Goal: Check status: Check status

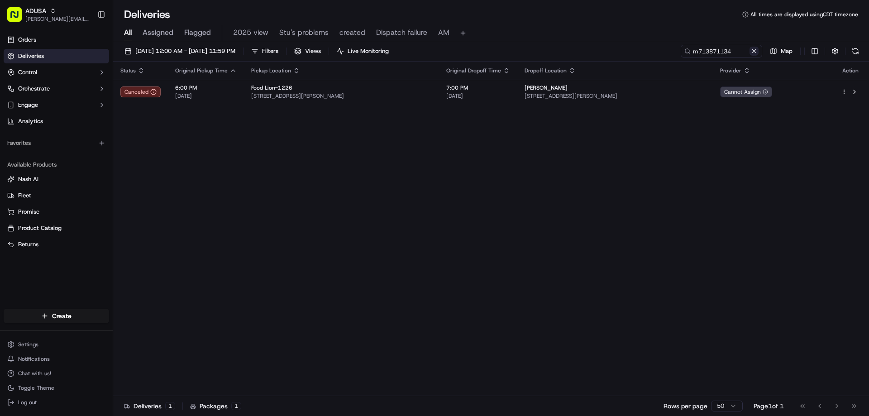
click at [754, 51] on button at bounding box center [754, 51] width 9 height 9
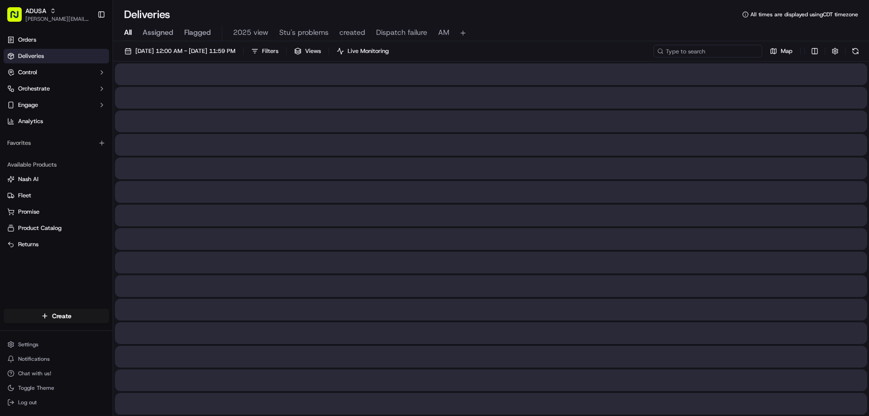
paste input "m715408039"
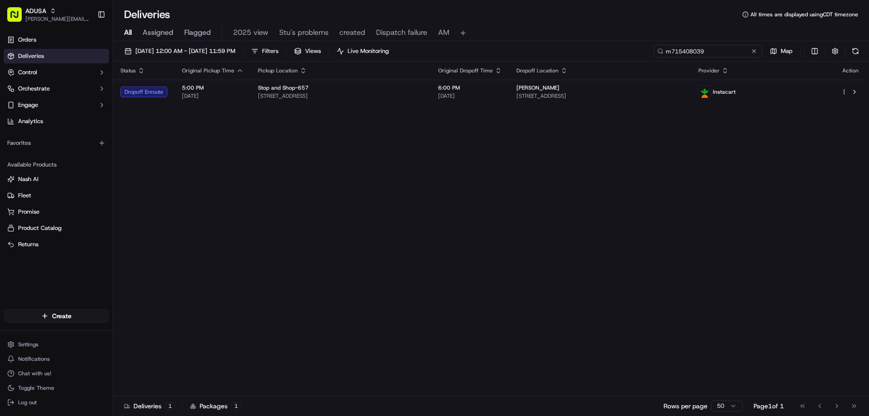
type input "m715408039"
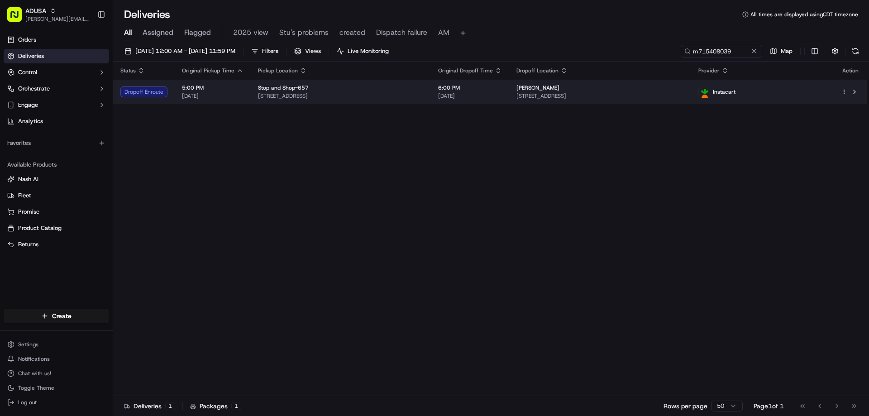
click at [642, 78] on th "Dropoff Location" at bounding box center [600, 71] width 182 height 18
click at [643, 86] on div "Monica Gati" at bounding box center [599, 87] width 167 height 7
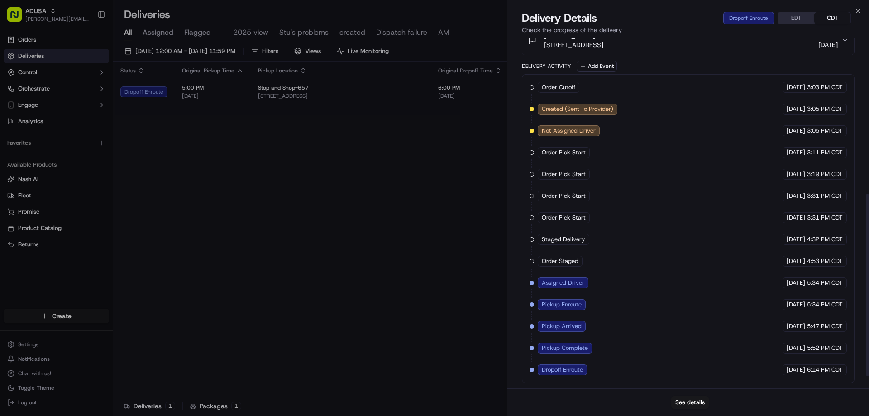
scroll to position [8, 0]
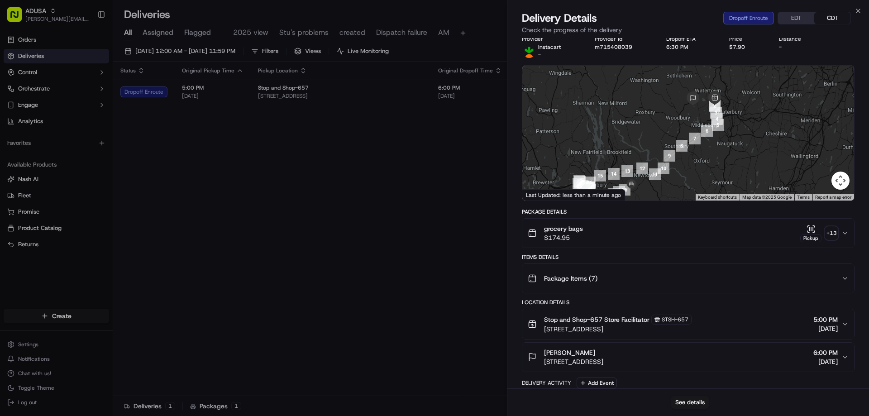
drag, startPoint x: 707, startPoint y: 173, endPoint x: 704, endPoint y: 105, distance: 68.4
click at [704, 105] on div at bounding box center [688, 133] width 332 height 135
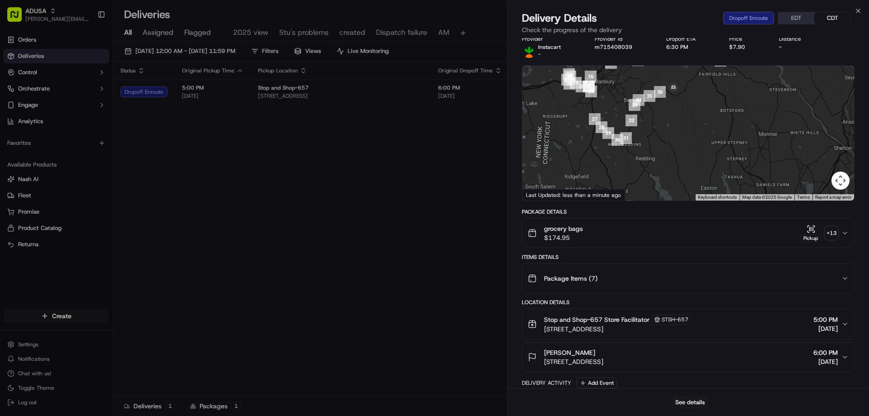
drag, startPoint x: 650, startPoint y: 165, endPoint x: 693, endPoint y: 105, distance: 74.1
click at [693, 105] on div at bounding box center [688, 133] width 332 height 135
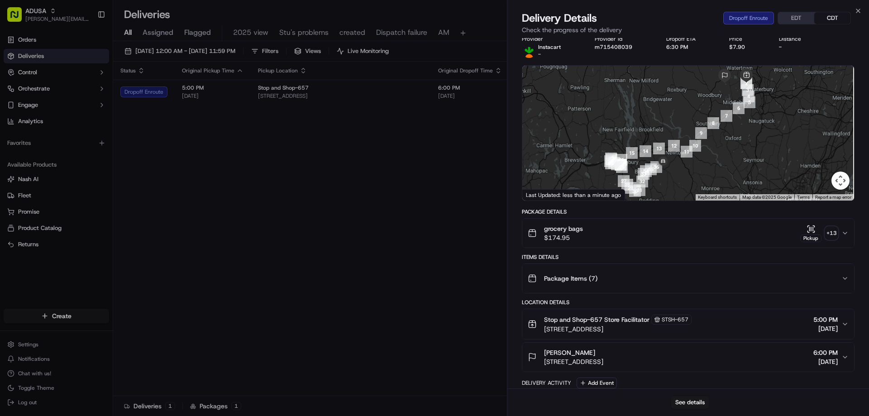
drag, startPoint x: 706, startPoint y: 150, endPoint x: 700, endPoint y: 186, distance: 36.7
click at [700, 186] on div at bounding box center [688, 133] width 332 height 135
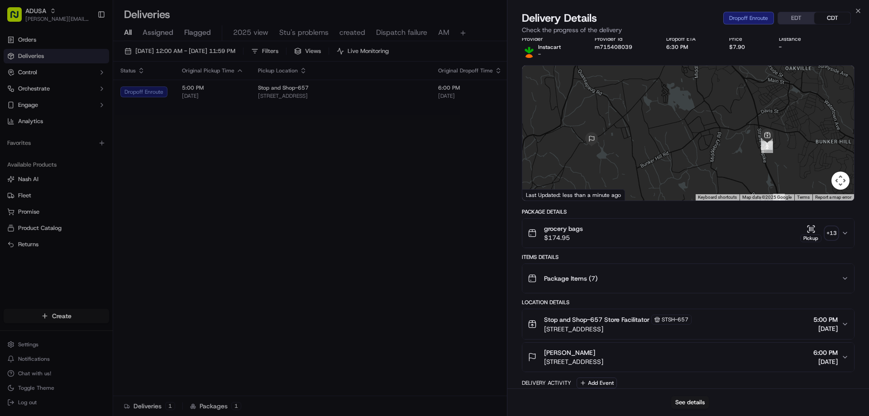
drag, startPoint x: 723, startPoint y: 107, endPoint x: 695, endPoint y: 153, distance: 53.3
click at [696, 155] on div at bounding box center [688, 133] width 332 height 135
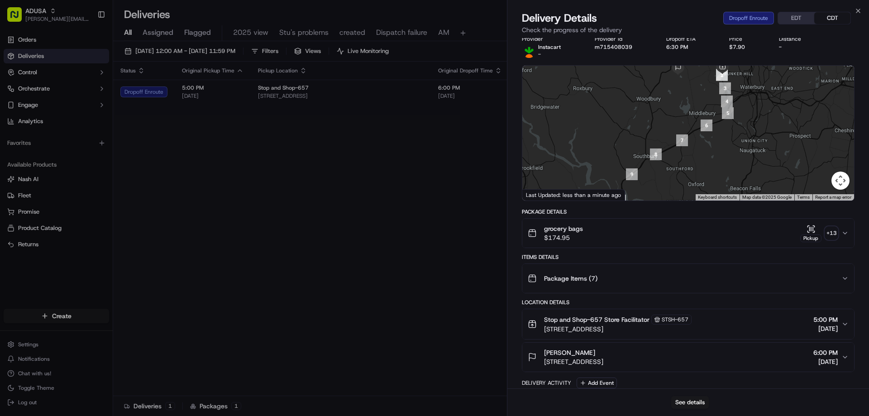
drag, startPoint x: 679, startPoint y: 156, endPoint x: 687, endPoint y: 85, distance: 71.1
click at [687, 85] on div at bounding box center [688, 133] width 332 height 135
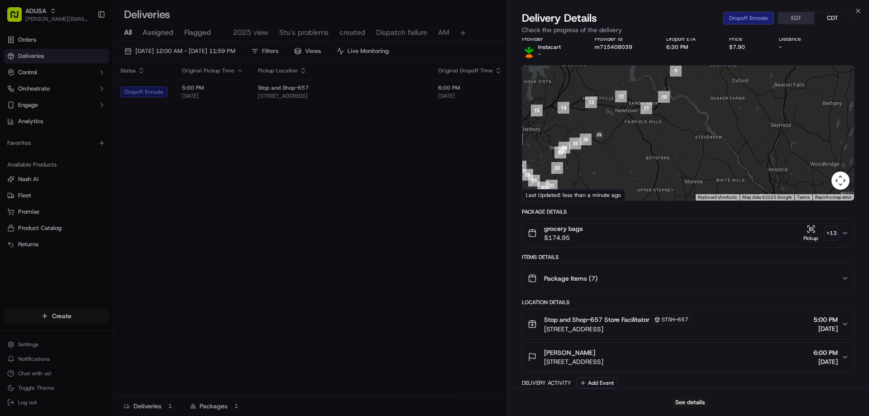
drag, startPoint x: 650, startPoint y: 170, endPoint x: 693, endPoint y: 65, distance: 113.4
click at [693, 65] on div "← Move left → Move right ↑ Move up ↓ Move down + Zoom in - Zoom out Home Jump l…" at bounding box center [688, 133] width 333 height 136
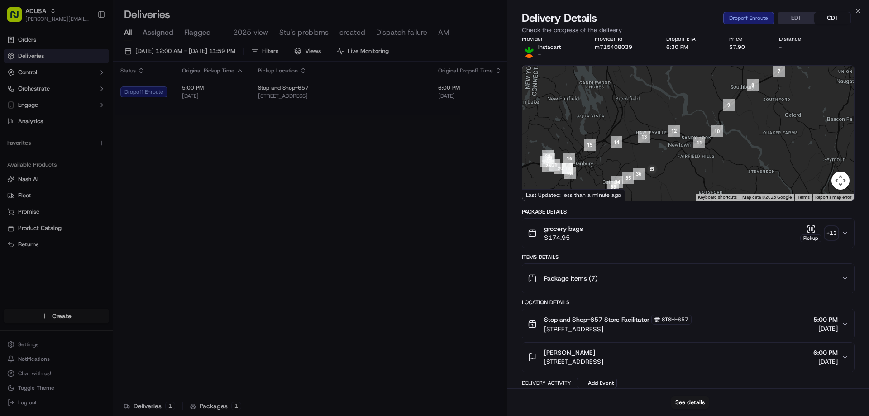
drag, startPoint x: 662, startPoint y: 131, endPoint x: 713, endPoint y: 161, distance: 59.6
click at [713, 162] on div at bounding box center [688, 133] width 332 height 135
click at [859, 14] on div "Delivery Details Dropoff Enroute EDT CDT Check the progress of the delivery" at bounding box center [688, 24] width 362 height 27
click at [857, 12] on icon "button" at bounding box center [858, 10] width 7 height 7
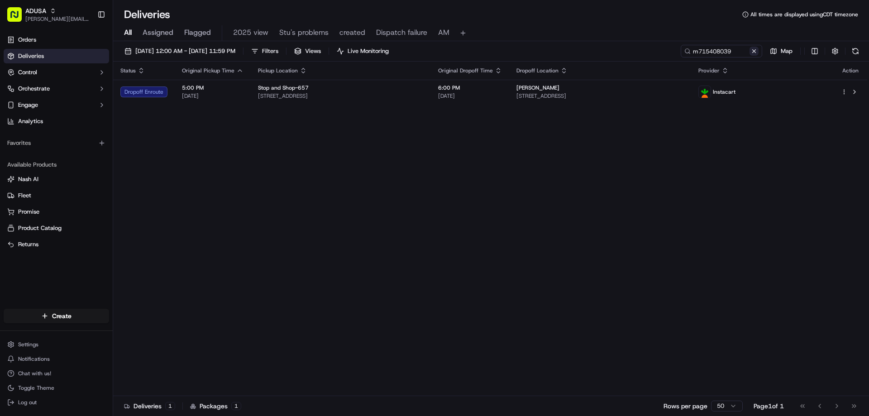
click at [753, 51] on button at bounding box center [754, 51] width 9 height 9
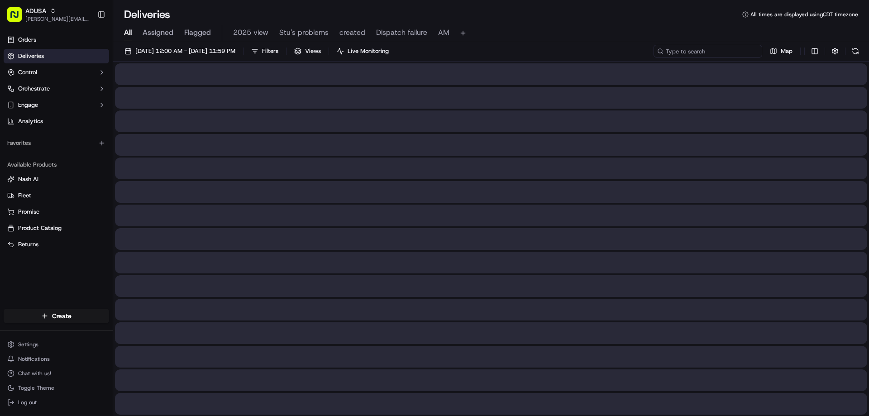
paste input "m708784895"
click at [671, 54] on input "m708784895" at bounding box center [708, 51] width 109 height 13
type input "m708784895"
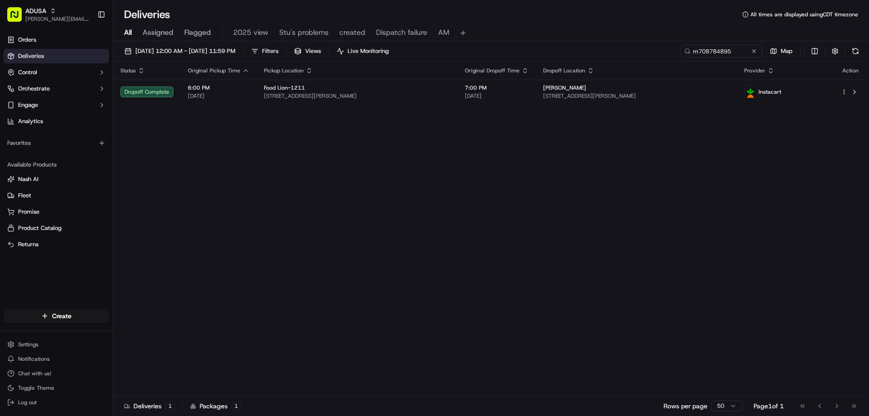
drag, startPoint x: 755, startPoint y: 51, endPoint x: 750, endPoint y: 51, distance: 5.4
click at [755, 51] on button at bounding box center [754, 51] width 9 height 9
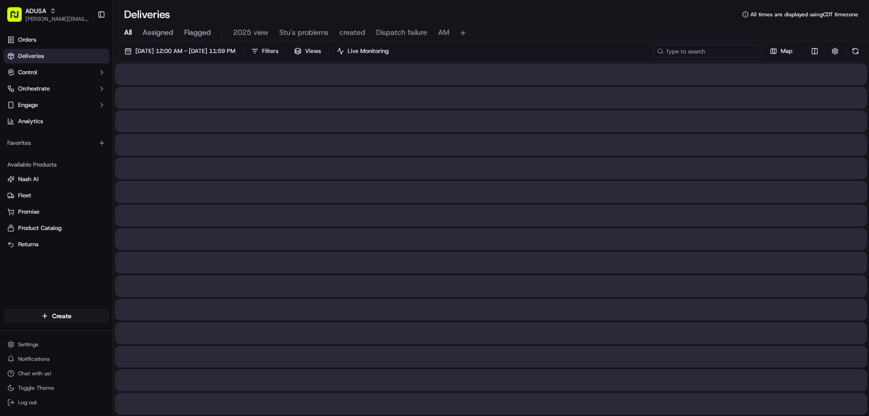
paste input "m715303931"
click at [672, 46] on input "m715303931" at bounding box center [708, 51] width 109 height 13
type input "m715303931"
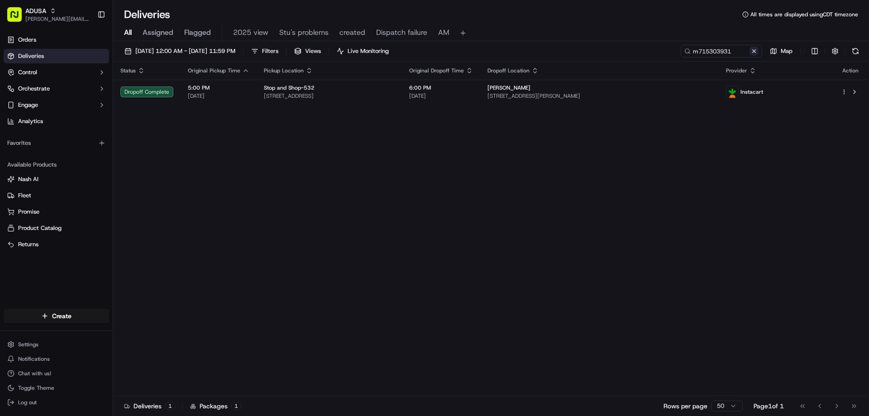
click at [757, 53] on button at bounding box center [754, 51] width 9 height 9
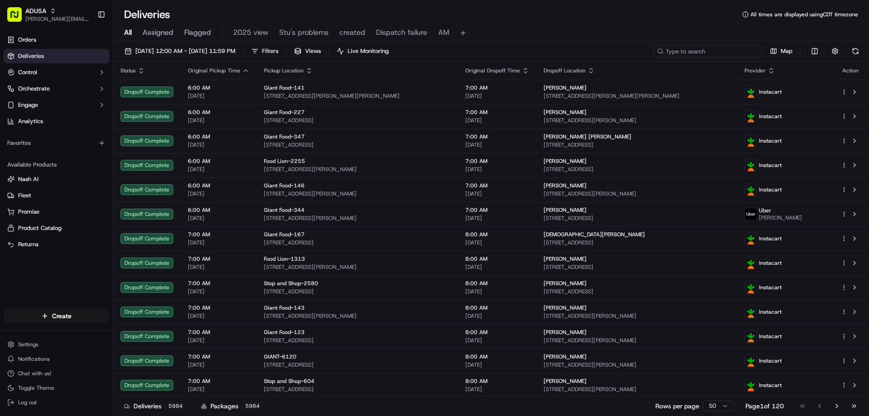
paste input "m715796923"
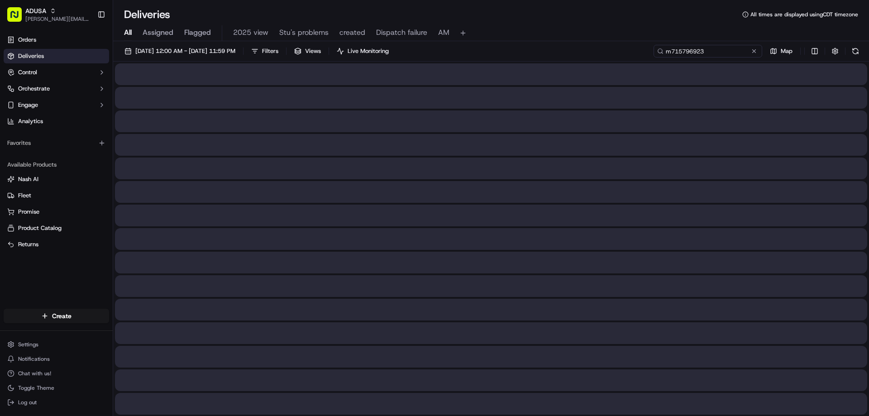
click at [672, 51] on input "m715796923" at bounding box center [708, 51] width 109 height 13
type input "m715796923"
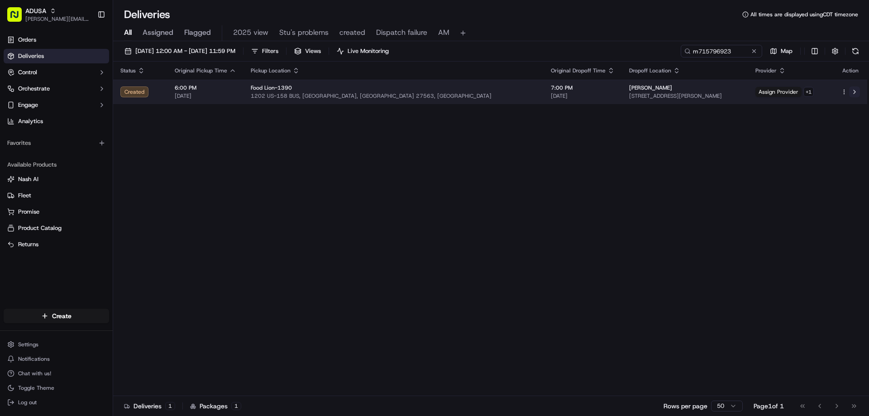
click at [854, 89] on button at bounding box center [854, 91] width 11 height 11
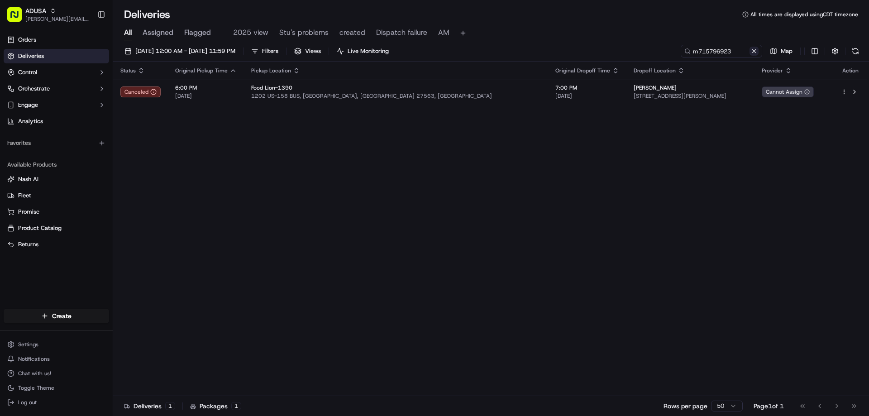
click at [755, 49] on button at bounding box center [754, 51] width 9 height 9
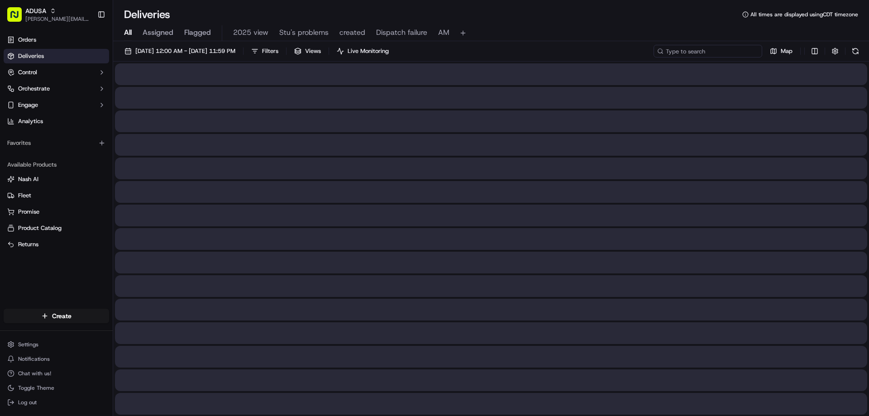
paste input "m711461975"
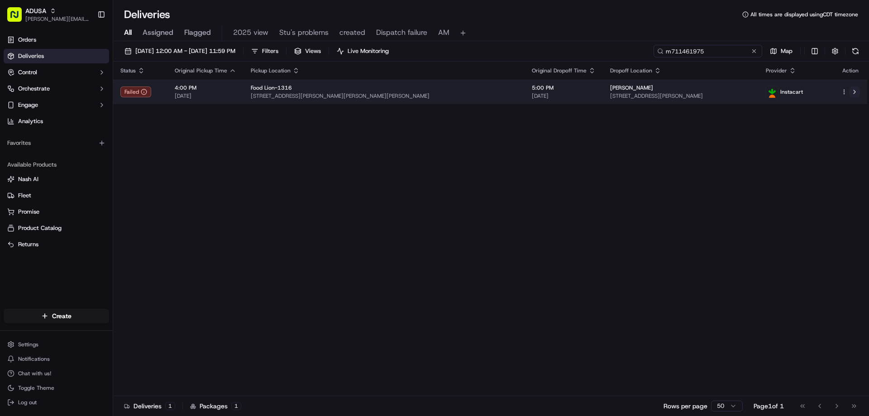
type input "m711461975"
click at [855, 89] on button at bounding box center [854, 91] width 11 height 11
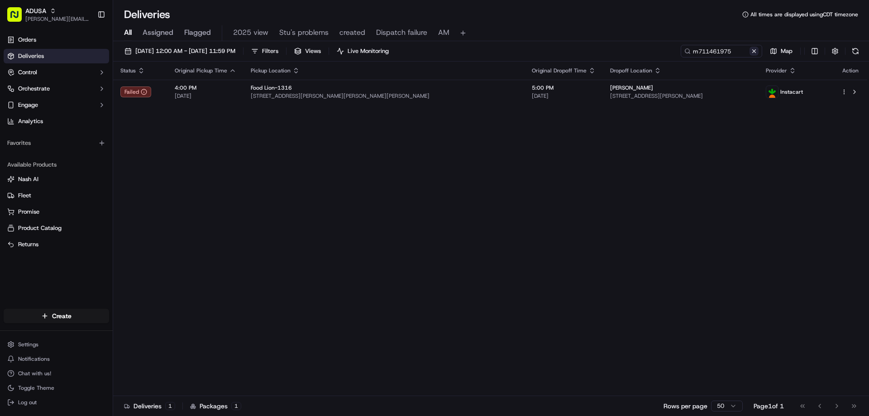
click at [752, 51] on button at bounding box center [754, 51] width 9 height 9
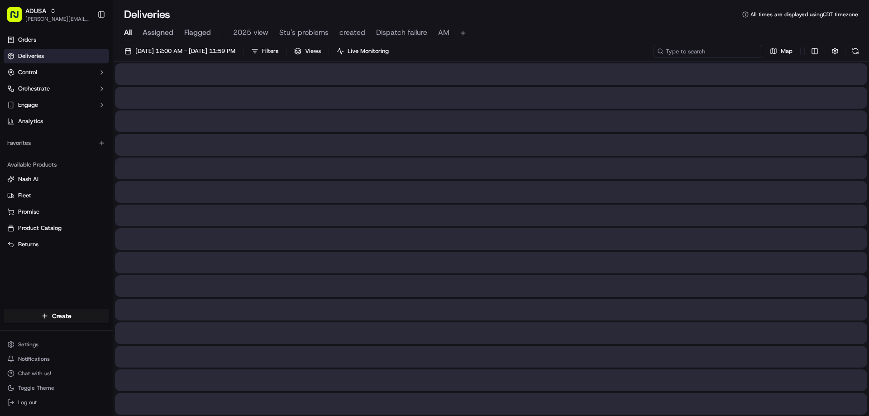
paste input "m716333187"
click at [675, 50] on input "m716333187" at bounding box center [708, 51] width 109 height 13
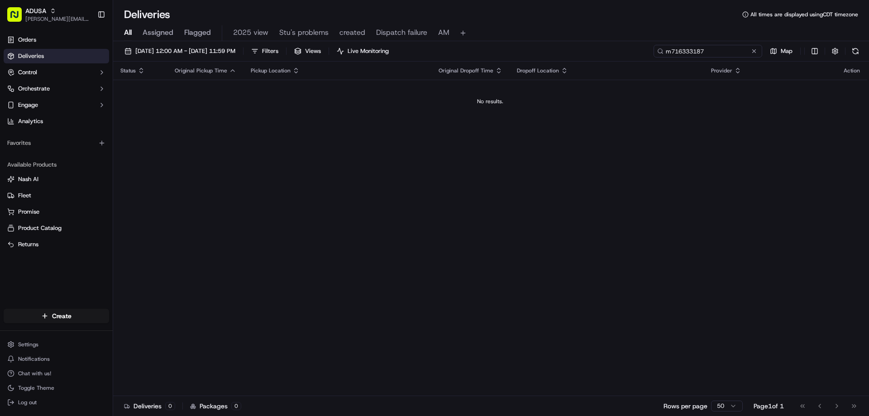
type input "m716333187"
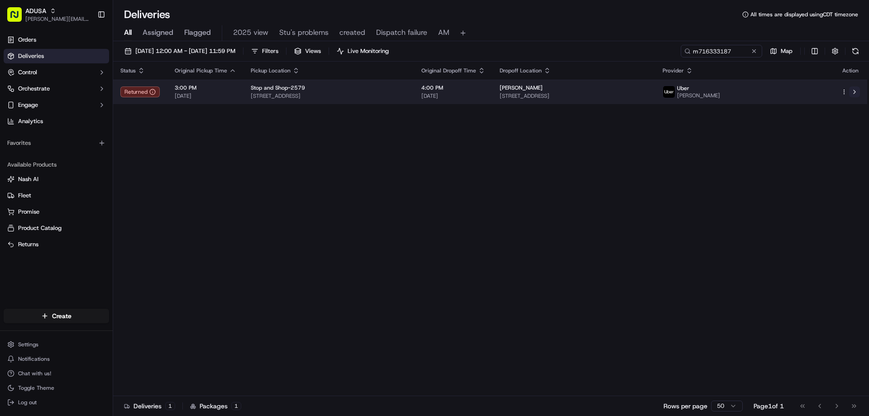
click at [855, 93] on button at bounding box center [854, 91] width 11 height 11
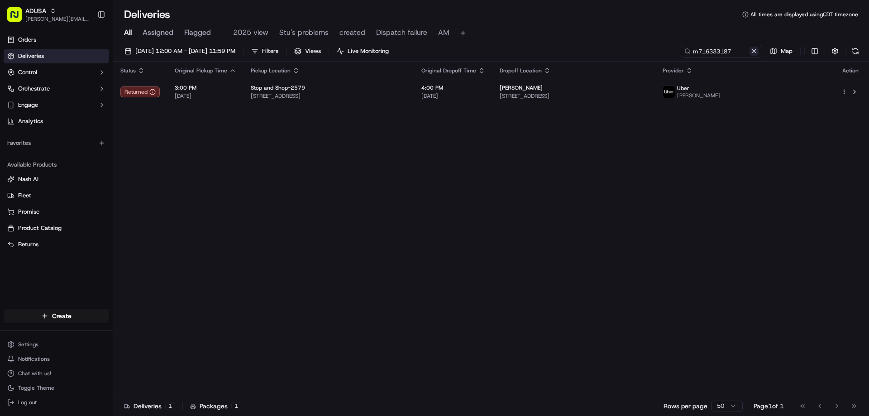
click at [755, 53] on button at bounding box center [754, 51] width 9 height 9
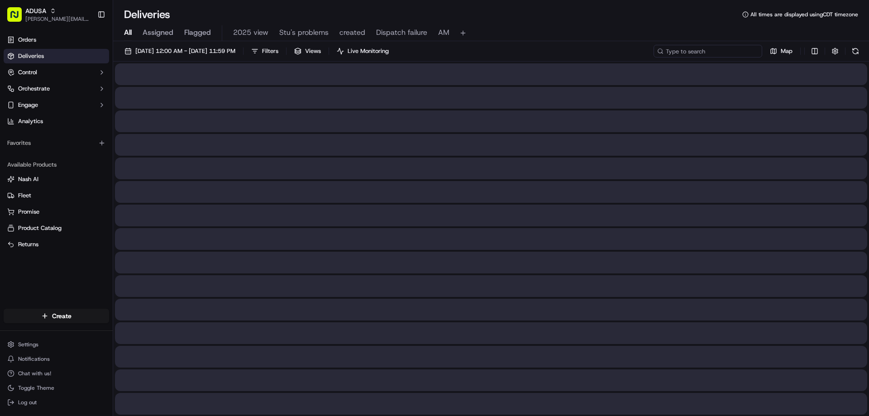
paste input "m713835532"
click at [672, 50] on input "m713835532" at bounding box center [708, 51] width 109 height 13
type input "m713835532"
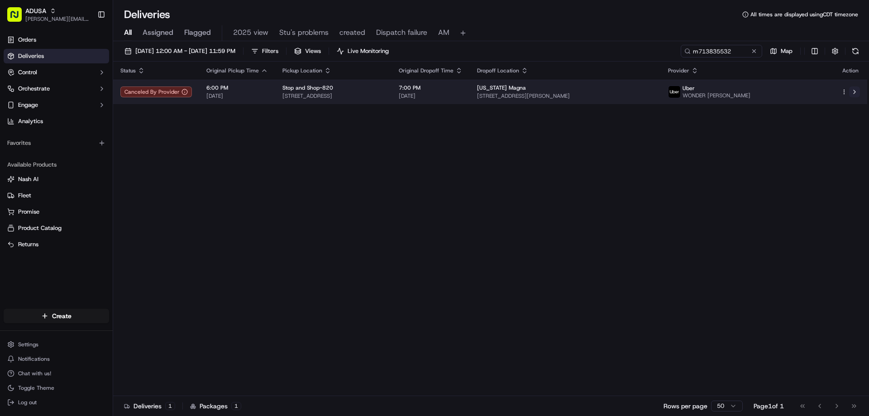
click at [857, 92] on button at bounding box center [854, 91] width 11 height 11
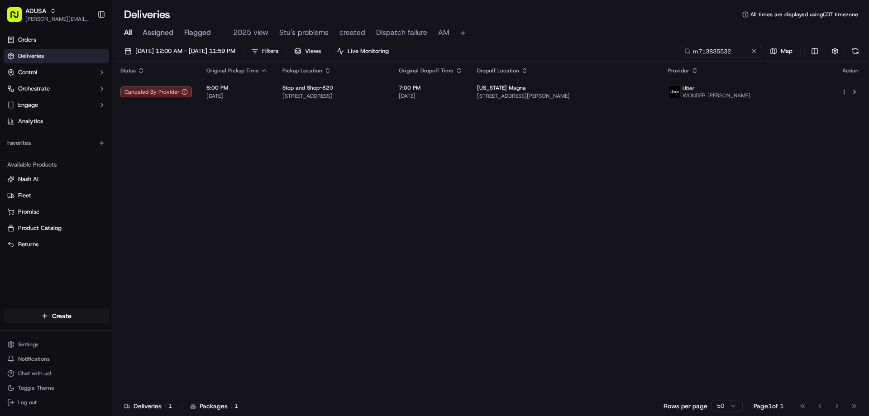
click at [385, 41] on div "All Assigned Flagged 2025 view Stu's problems created Dispatch failure AM" at bounding box center [491, 33] width 756 height 16
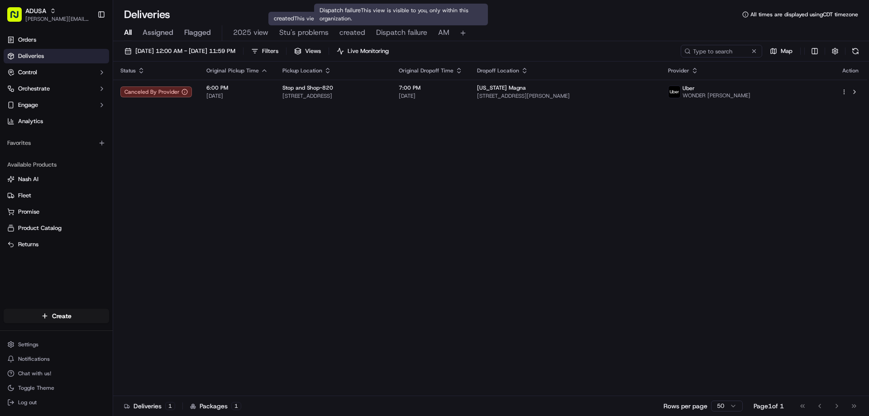
click at [399, 37] on span "Dispatch failure" at bounding box center [401, 32] width 51 height 11
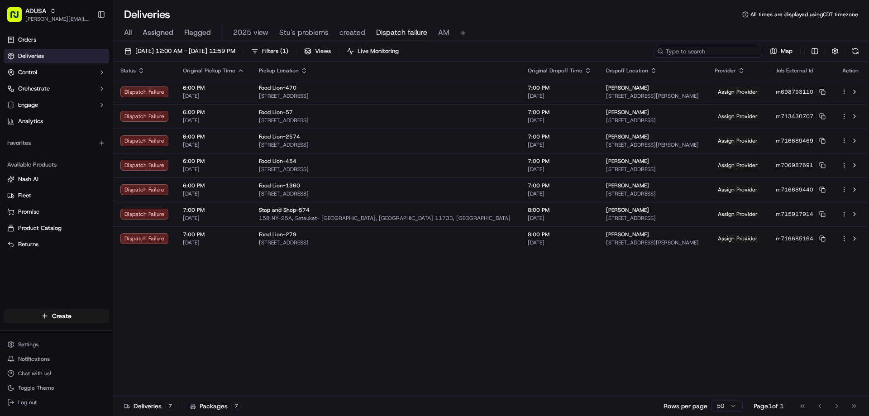
paste input "m711718489"
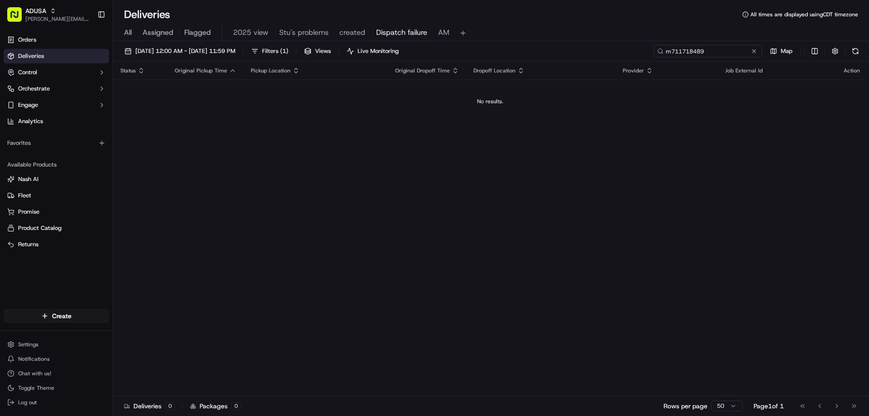
click at [712, 53] on input "m711718489" at bounding box center [708, 51] width 109 height 13
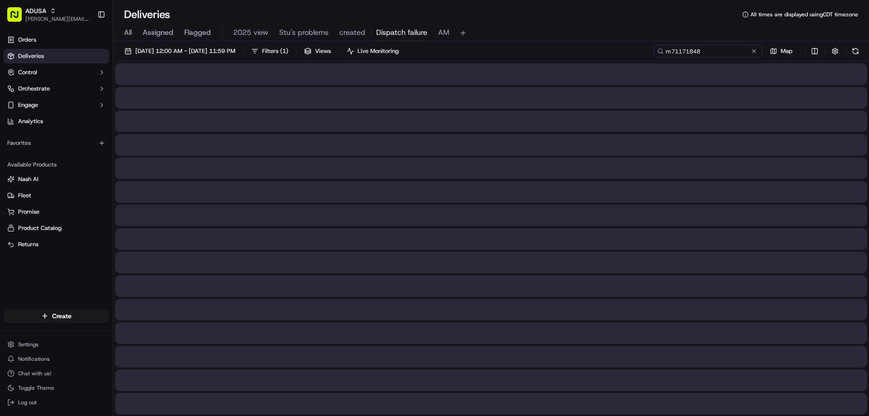
type input "m711718489"
click at [130, 30] on span "All" at bounding box center [128, 32] width 8 height 11
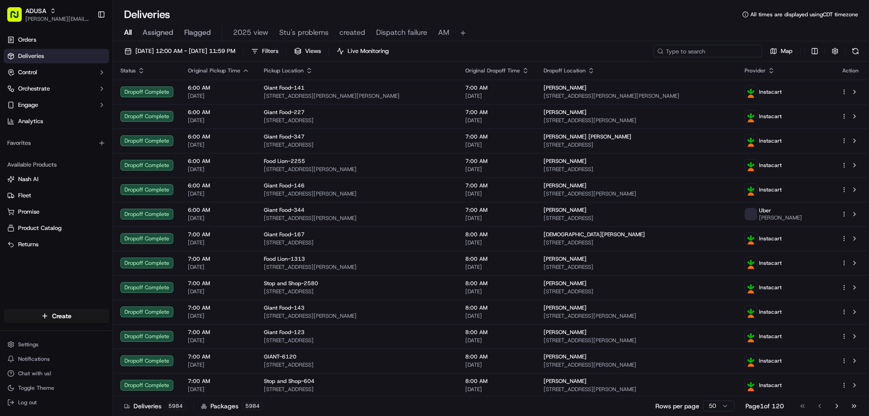
paste input "m711718489"
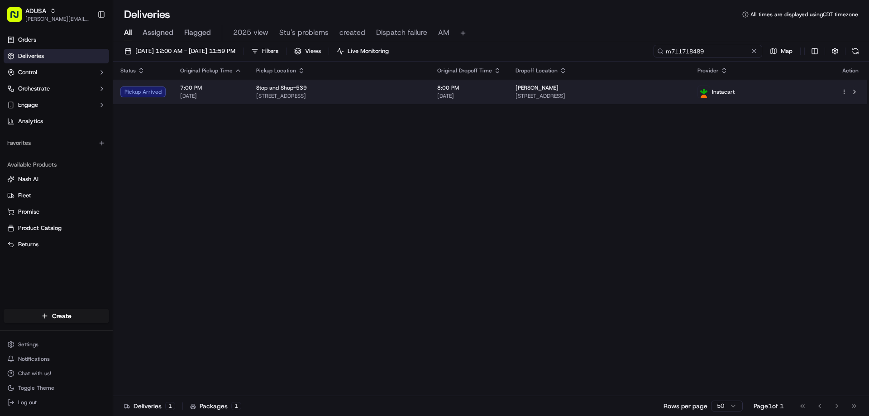
type input "m711718489"
click at [683, 98] on span "100-05 92nd Ave, 309, Queens, NY 11418, US" at bounding box center [600, 95] width 168 height 7
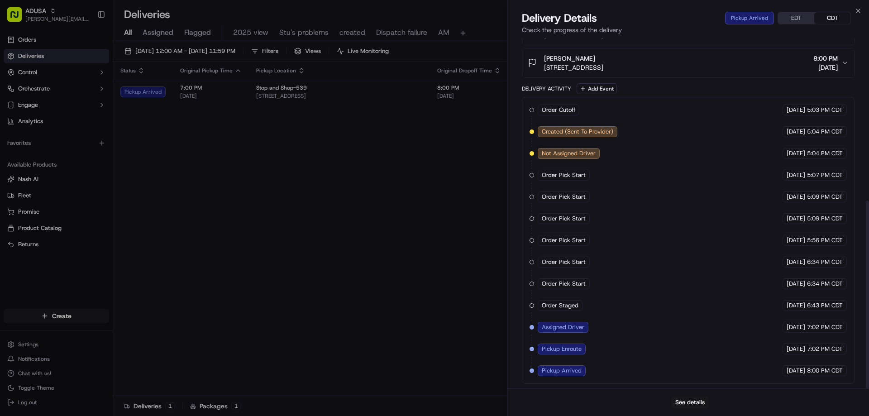
scroll to position [303, 0]
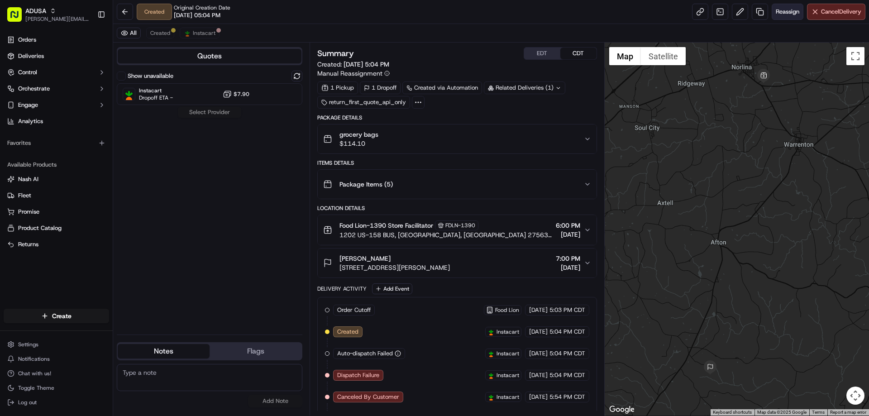
click at [783, 10] on span "Reassign" at bounding box center [788, 12] width 24 height 8
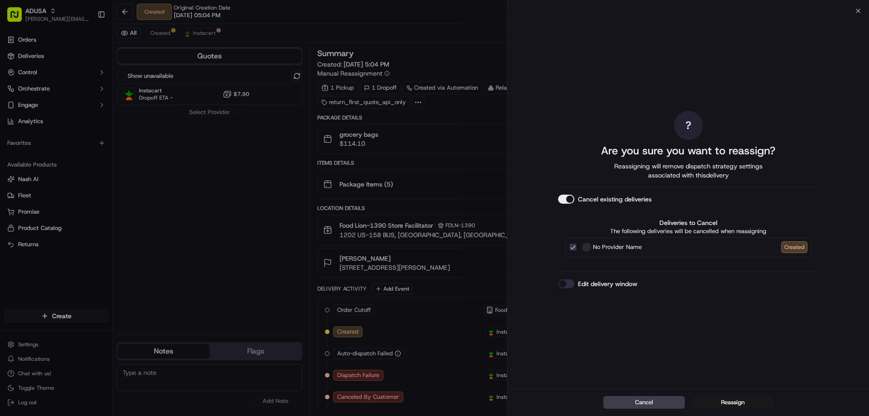
click at [650, 405] on button "Cancel" at bounding box center [643, 402] width 81 height 13
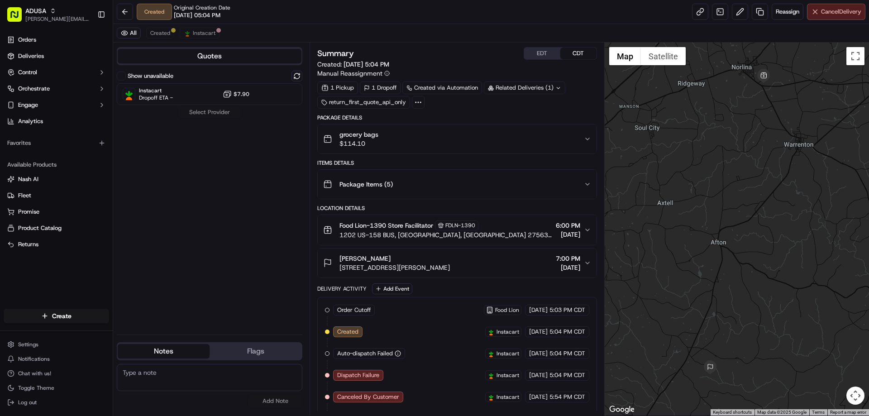
click at [848, 17] on button "Cancel Delivery" at bounding box center [836, 12] width 58 height 16
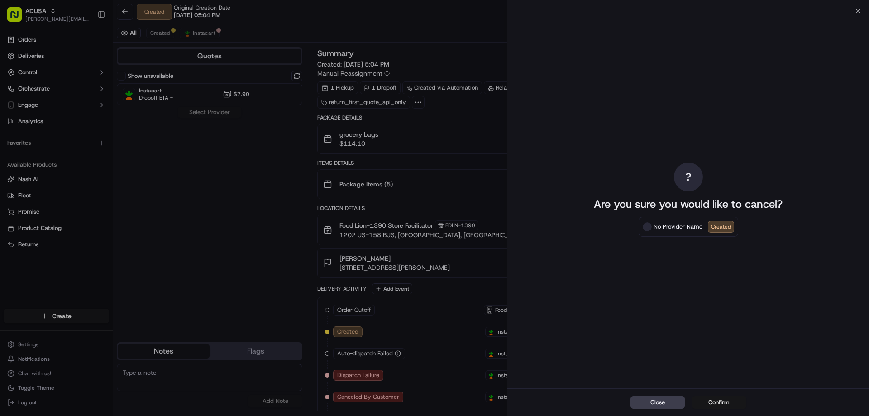
drag, startPoint x: 726, startPoint y: 401, endPoint x: 214, endPoint y: 351, distance: 515.3
click at [726, 401] on button "Confirm" at bounding box center [719, 402] width 54 height 13
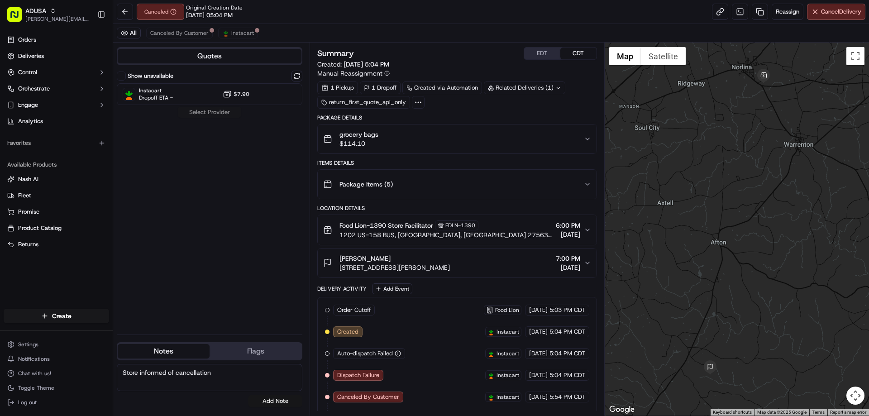
type textarea "Store informed of cancellation"
click at [266, 400] on button "Add Note" at bounding box center [275, 401] width 54 height 13
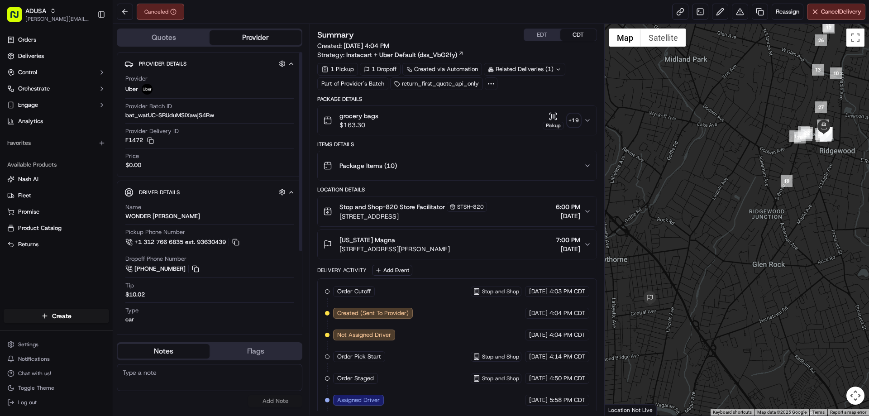
click at [136, 371] on textarea at bounding box center [210, 377] width 186 height 27
paste textarea "Cancelled by gig partner; no driver acceptance"
type textarea "Cancelled by gig partner; no driver acceptance"
drag, startPoint x: 267, startPoint y: 399, endPoint x: 548, endPoint y: 286, distance: 303.4
click at [267, 399] on button "Add Note" at bounding box center [275, 401] width 54 height 13
